Goal: Check status: Check status

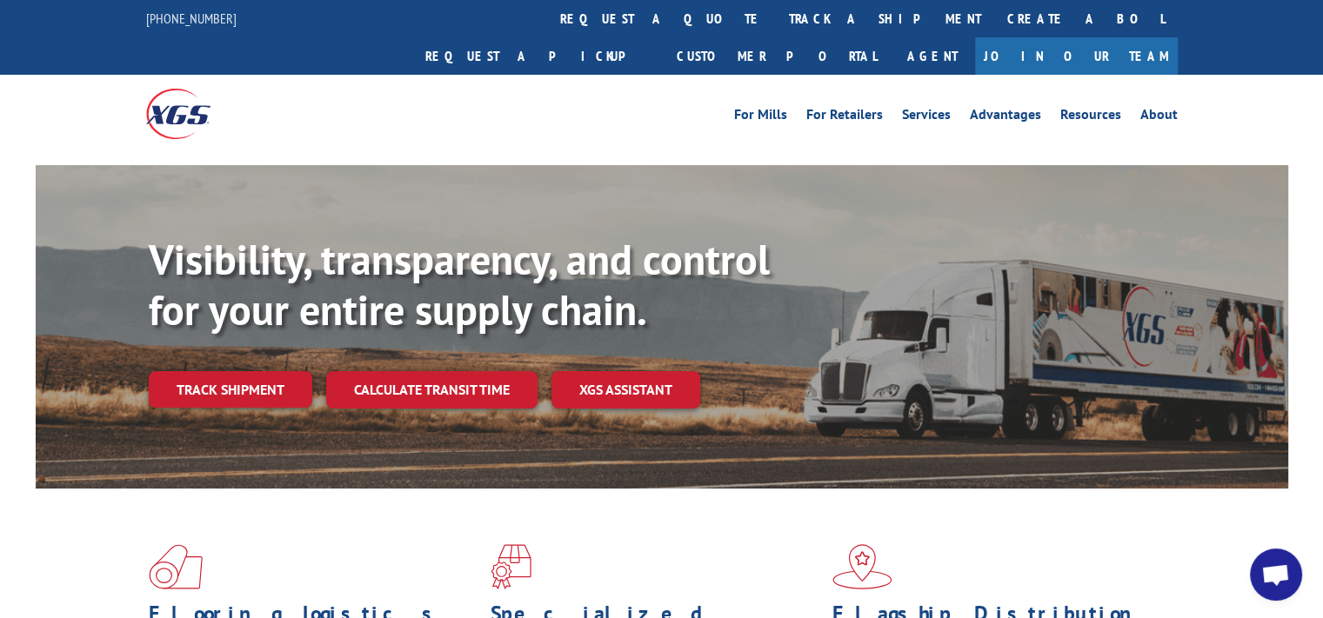
click at [776, 23] on link "track a shipment" at bounding box center [885, 18] width 218 height 37
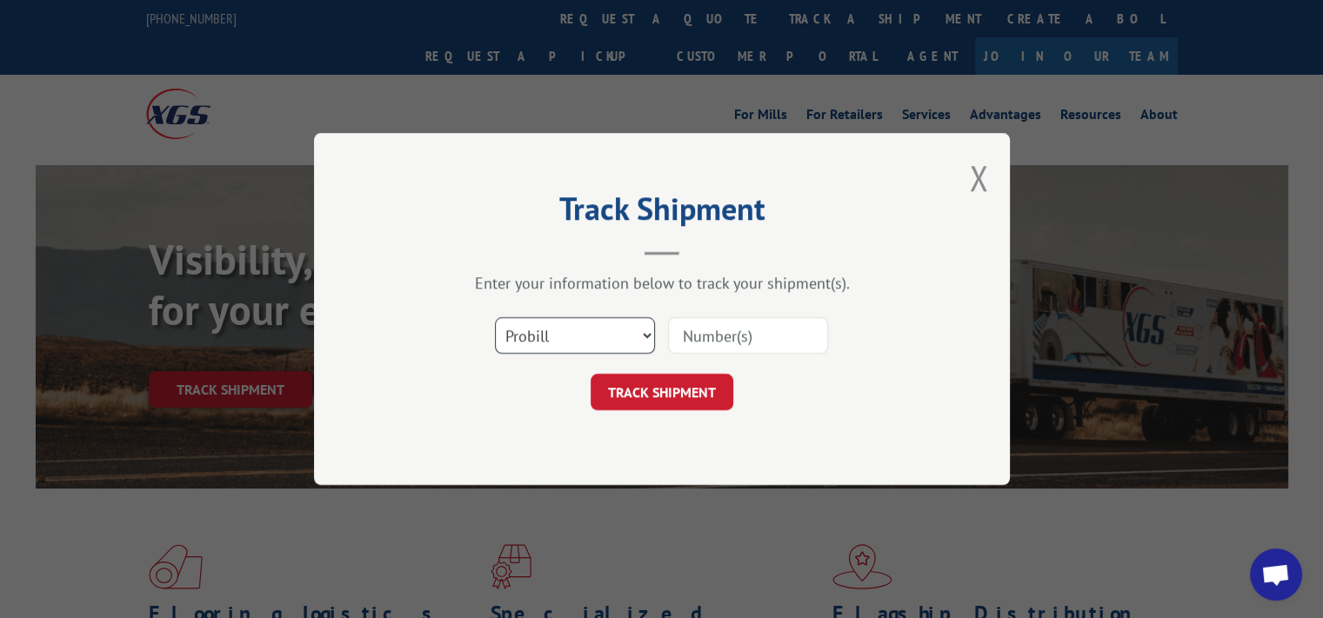
click at [647, 331] on select "Select category... Probill BOL PO" at bounding box center [575, 335] width 160 height 37
select select "bol"
click at [495, 317] on select "Select category... Probill BOL PO" at bounding box center [575, 335] width 160 height 37
click at [689, 337] on input at bounding box center [748, 335] width 160 height 37
paste input "3368697"
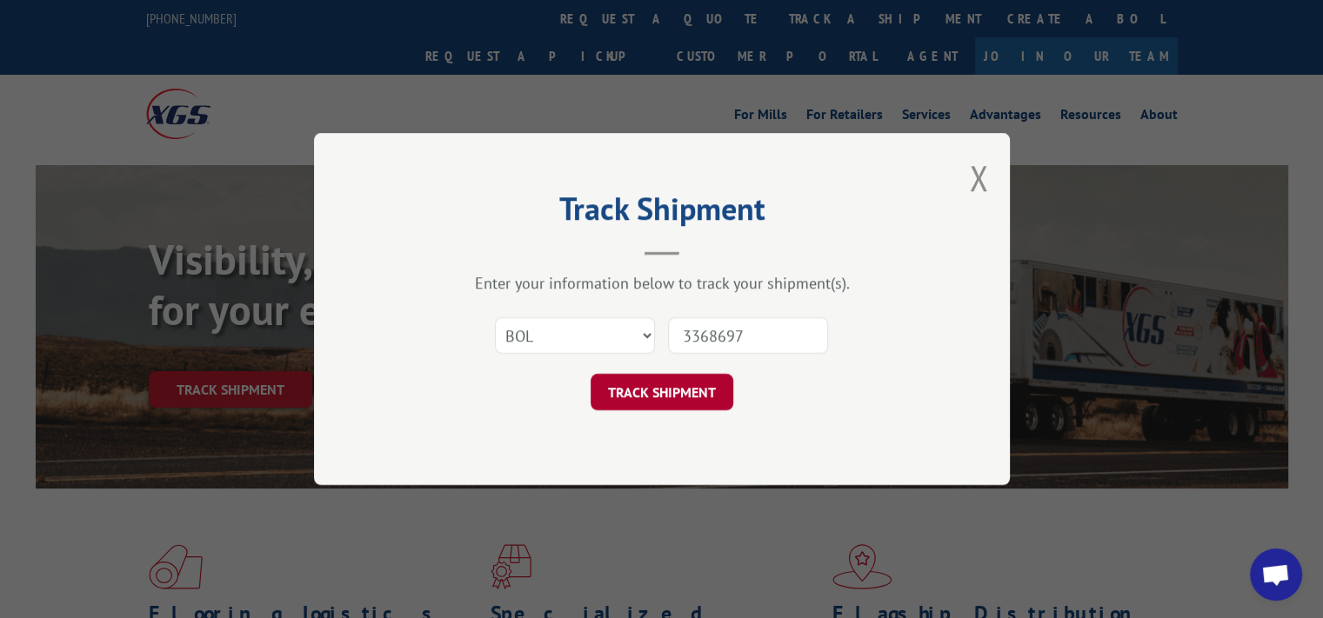
type input "3368697"
click at [713, 397] on button "TRACK SHIPMENT" at bounding box center [661, 392] width 143 height 37
